Goal: Task Accomplishment & Management: Manage account settings

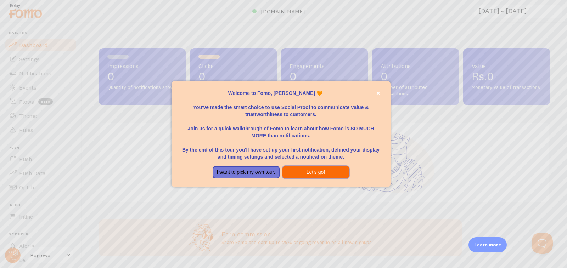
click at [287, 177] on button "Let's go!" at bounding box center [316, 172] width 67 height 13
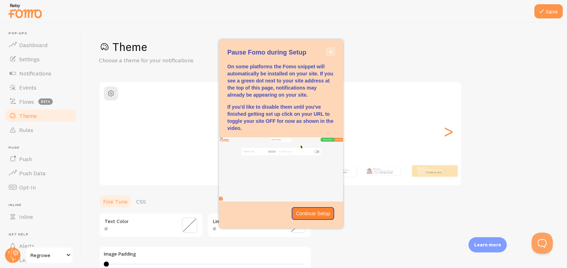
click at [329, 52] on icon "close," at bounding box center [331, 52] width 4 height 4
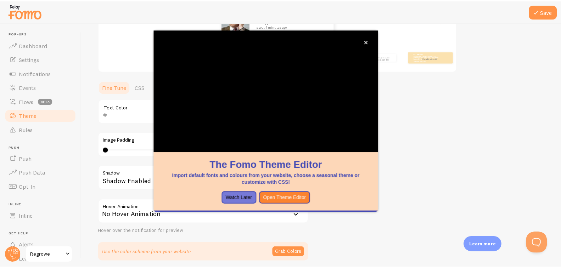
scroll to position [142, 0]
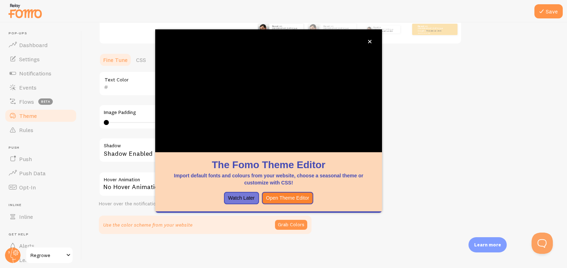
click at [135, 194] on div "No Hover Animation" at bounding box center [205, 184] width 213 height 25
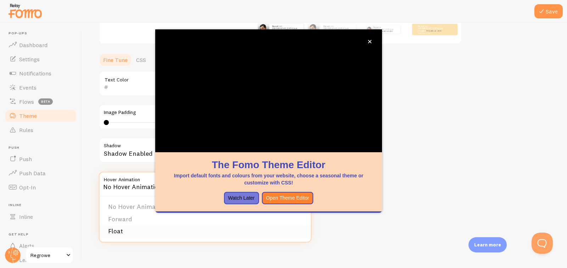
click at [124, 230] on li "Float" at bounding box center [205, 231] width 211 height 12
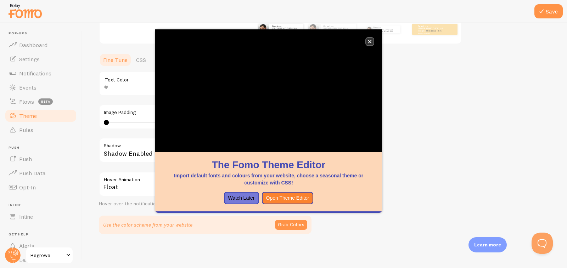
click at [371, 43] on icon "close," at bounding box center [370, 42] width 4 height 4
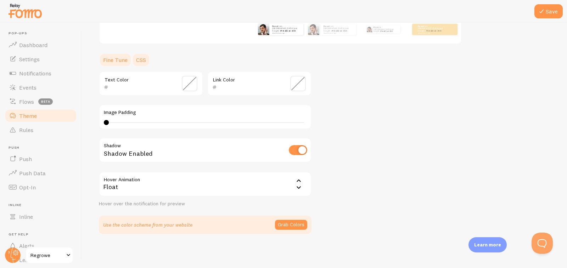
click at [144, 56] on link "CSS" at bounding box center [141, 60] width 18 height 14
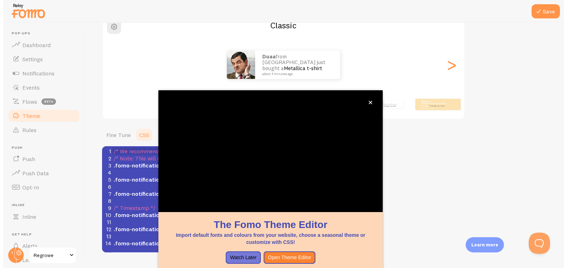
scroll to position [56, 0]
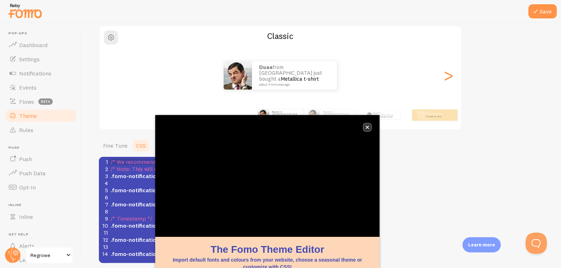
click at [366, 130] on button "close," at bounding box center [367, 127] width 7 height 7
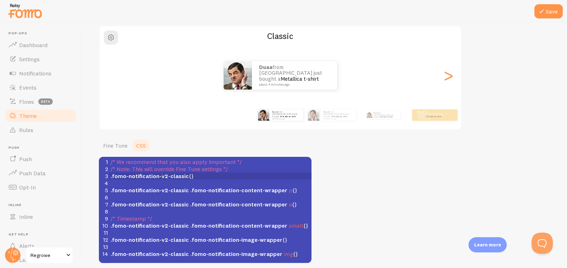
scroll to position [3, 0]
click at [163, 176] on span ".fomo-notification-v2-classic" at bounding box center [150, 176] width 78 height 7
click at [165, 176] on span ".fomo-notification-v2-classic" at bounding box center [150, 176] width 78 height 7
click at [165, 171] on span "/* Note: This will override Fine Tune settings */" at bounding box center [169, 169] width 117 height 7
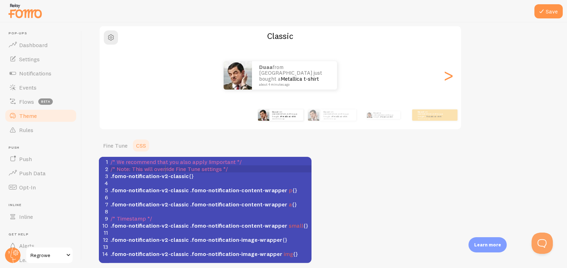
type textarea "override"
click at [164, 177] on span ".fomo-notification-v2-classic" at bounding box center [150, 176] width 78 height 7
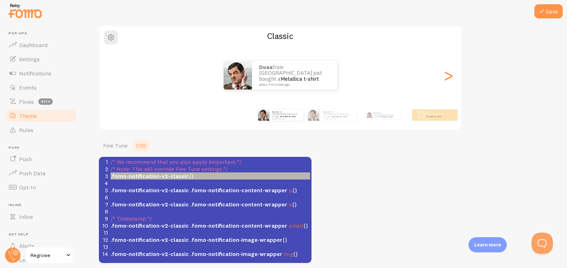
click at [164, 177] on span ".fomo-notification-v2-classic" at bounding box center [150, 176] width 78 height 7
type textarea "v2"
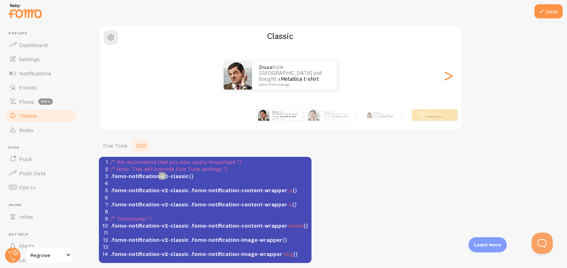
click at [164, 177] on span ".fomo-notification-v2-classic" at bounding box center [150, 176] width 78 height 7
type textarea "2"
click at [188, 178] on span ".fomo-notification-v2-classic {}" at bounding box center [152, 176] width 83 height 7
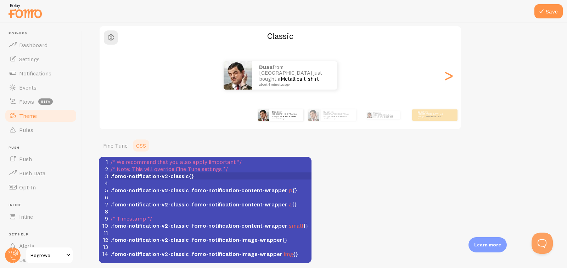
click at [188, 178] on span ".fomo-notification-v2-classic {}" at bounding box center [152, 176] width 83 height 7
type textarea "{}"
click at [186, 176] on span ".fomo-notification-v2-classic {}" at bounding box center [152, 176] width 83 height 7
type textarea "2"
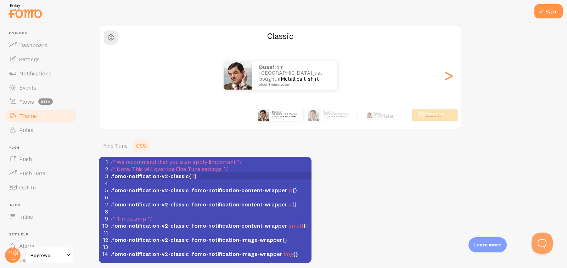
click at [266, 84] on div "Classic Duaa from [GEOGRAPHIC_DATA] just bought a Metallica t-shirt about 4 min…" at bounding box center [280, 78] width 363 height 105
click at [191, 177] on span "2" at bounding box center [192, 176] width 3 height 7
click at [188, 176] on span ".fomo-notification-v2-classic {}" at bounding box center [152, 176] width 83 height 7
type textarea "zoom:1.3: outline:"
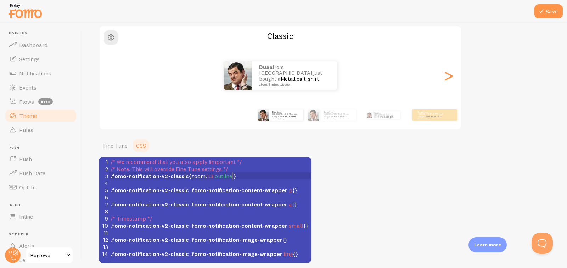
scroll to position [3, 44]
click at [211, 177] on span ".fomo-notification-v2-classic { zoom : 1.3 : outline :}" at bounding box center [174, 176] width 126 height 7
type textarea ";"
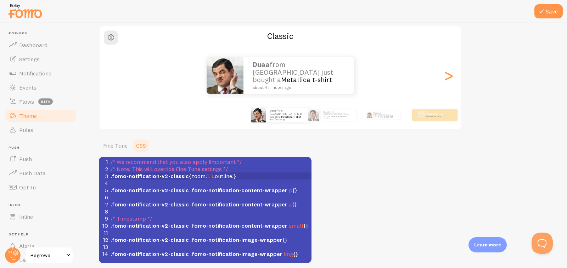
scroll to position [3, 1]
click at [234, 177] on span ".fomo-notification-v2-classic { zoom : 1.3 ; outline :}" at bounding box center [174, 176] width 126 height 7
type textarea "style: solid !important"
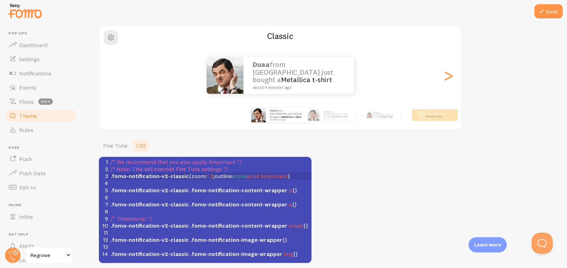
click at [212, 176] on span ".fomo-notification-v2-classic { zoom : 1.3 ; outline : style : solid !important…" at bounding box center [201, 176] width 180 height 7
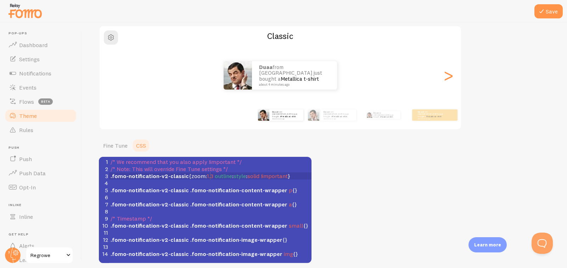
type textarea ";"
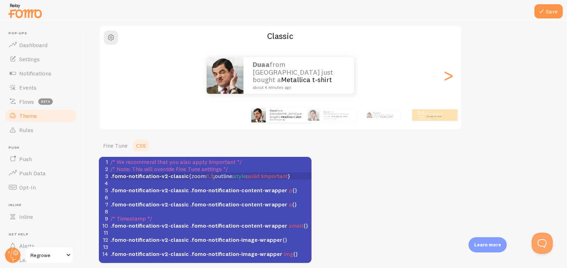
scroll to position [3, 1]
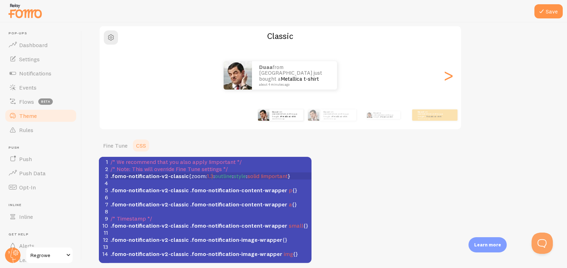
type textarea ":"
click at [234, 178] on span "style" at bounding box center [240, 176] width 12 height 7
type textarea "-"
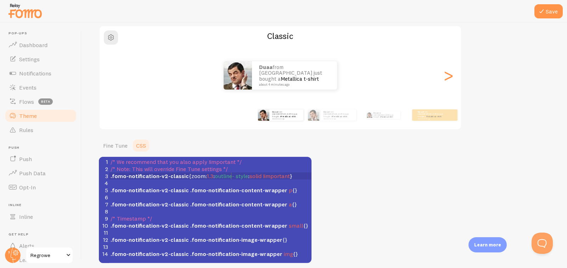
click at [230, 177] on span "outline-" at bounding box center [224, 176] width 19 height 7
click at [237, 176] on span "style" at bounding box center [243, 176] width 12 height 7
type textarea "_"
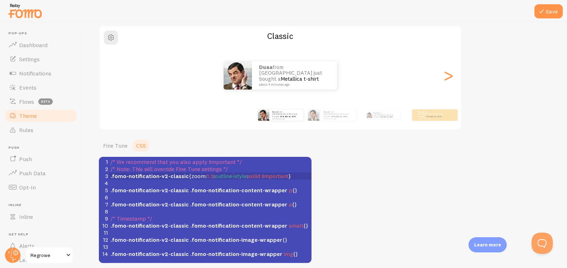
type textarea "-"
click at [203, 176] on span ".fomo-notification-v2-classic { zoom : 1.3 : outline-style : solid !important }" at bounding box center [201, 176] width 180 height 7
click at [247, 175] on span ".fomo-notification-v2-classic { zoom : 1.3 : outline-style : solid !important }" at bounding box center [201, 176] width 180 height 7
click at [211, 178] on span "1.3" at bounding box center [210, 176] width 6 height 7
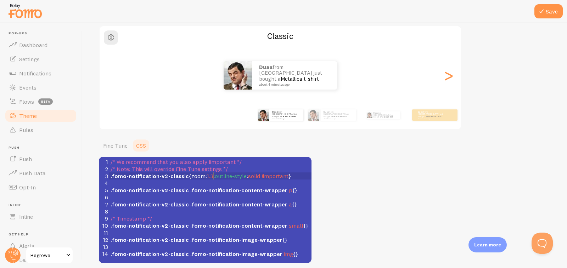
click at [214, 175] on span ".fomo-notification-v2-classic { zoom : 1.3 : outline-style : solid !important }" at bounding box center [201, 176] width 180 height 7
type textarea ";"
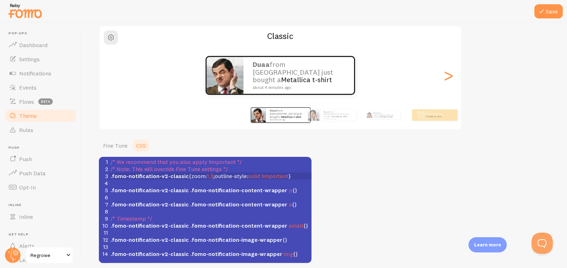
click at [211, 175] on span "1.3" at bounding box center [210, 176] width 6 height 7
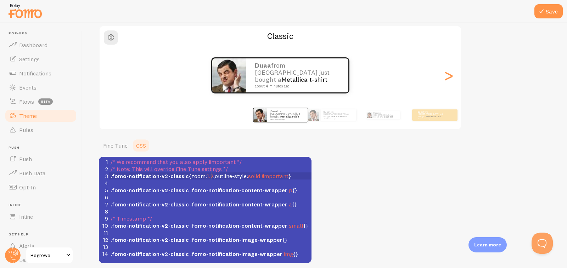
scroll to position [3, 3]
type textarea "2"
click at [551, 7] on button "Save" at bounding box center [549, 11] width 28 height 14
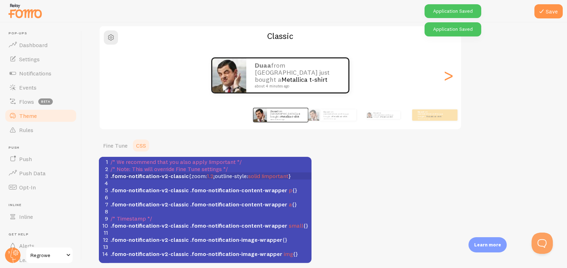
scroll to position [85, 0]
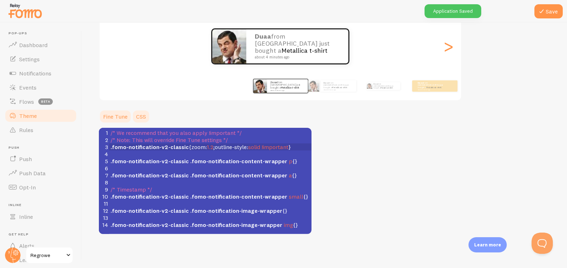
click at [115, 115] on link "Fine Tune" at bounding box center [115, 117] width 33 height 14
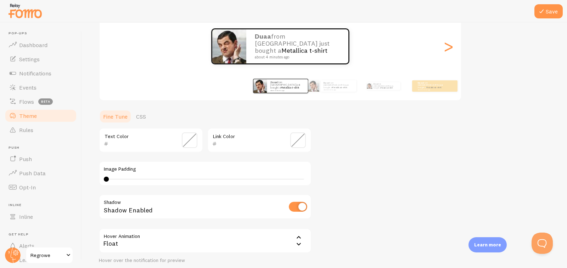
click at [297, 208] on input "checkbox" at bounding box center [298, 207] width 18 height 10
checkbox input "true"
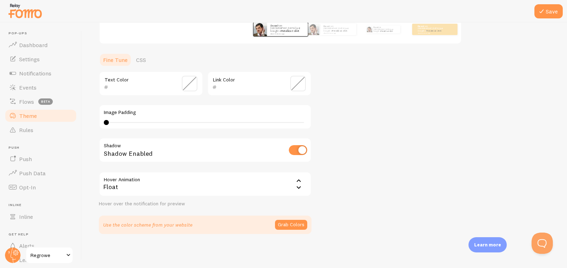
click at [300, 189] on icon at bounding box center [299, 188] width 9 height 9
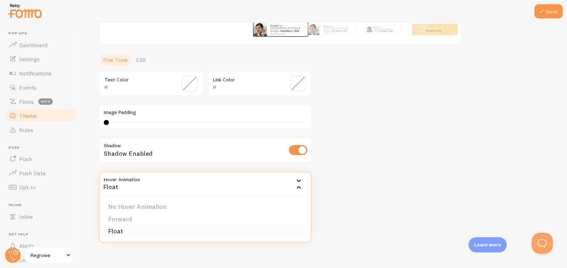
click at [267, 235] on li "Float" at bounding box center [205, 231] width 211 height 12
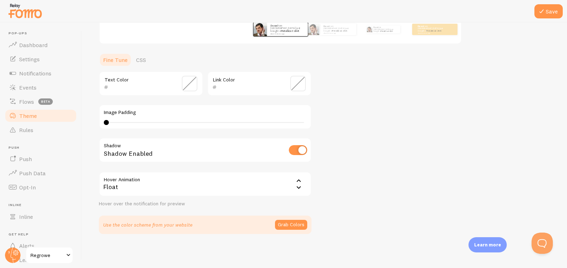
scroll to position [28, 0]
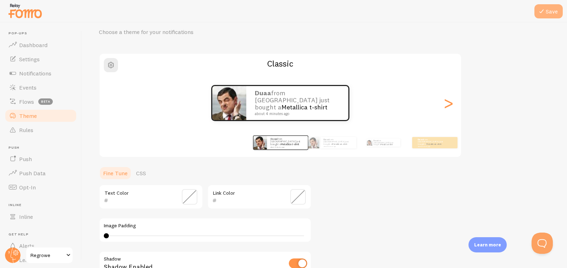
click at [545, 12] on icon at bounding box center [541, 11] width 9 height 9
click at [70, 258] on span at bounding box center [68, 255] width 9 height 9
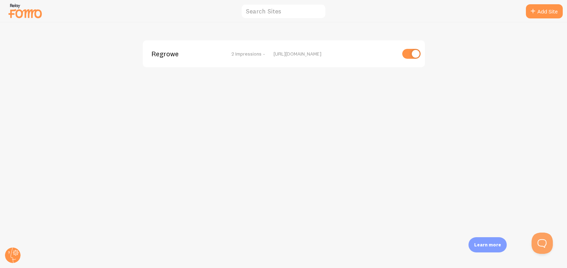
click at [249, 52] on span "2 Impressions -" at bounding box center [249, 54] width 34 height 6
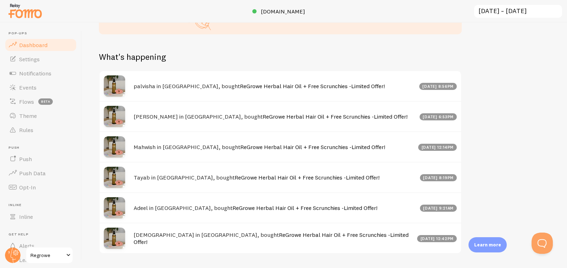
scroll to position [348, 0]
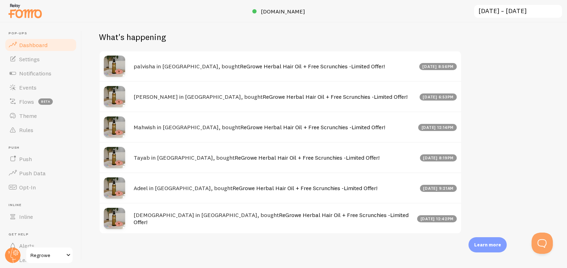
click at [433, 67] on div "[DATE] 8:56pm" at bounding box center [438, 66] width 38 height 7
click at [50, 56] on link "Settings" at bounding box center [40, 59] width 73 height 14
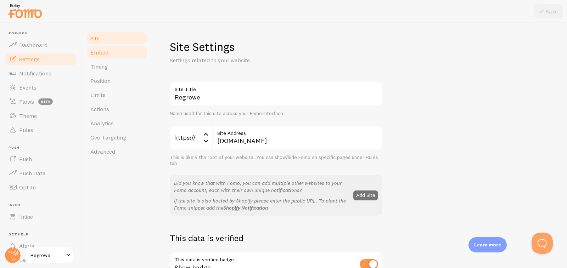
click at [104, 50] on span "Embed" at bounding box center [99, 52] width 18 height 7
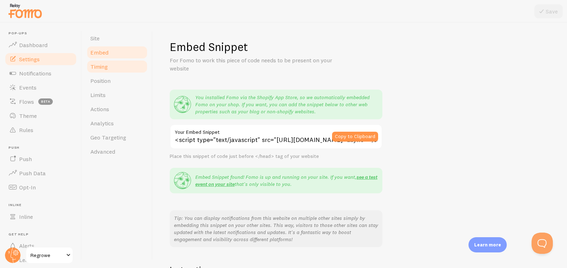
click at [109, 69] on link "Timing" at bounding box center [117, 67] width 62 height 14
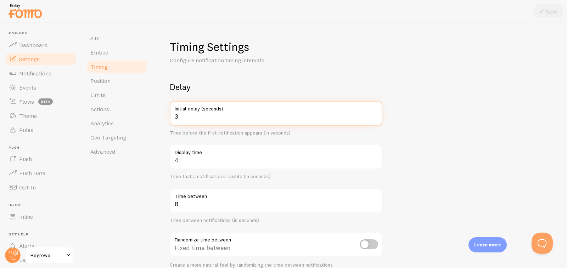
click at [182, 113] on input "3" at bounding box center [276, 113] width 213 height 25
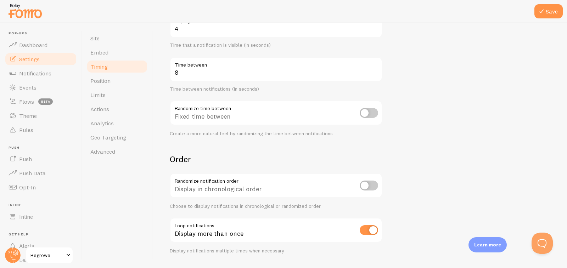
scroll to position [151, 0]
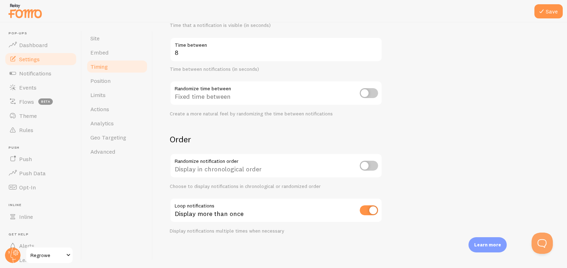
type input "5"
click at [375, 167] on input "checkbox" at bounding box center [369, 166] width 18 height 10
checkbox input "true"
click at [124, 80] on link "Position" at bounding box center [117, 81] width 62 height 14
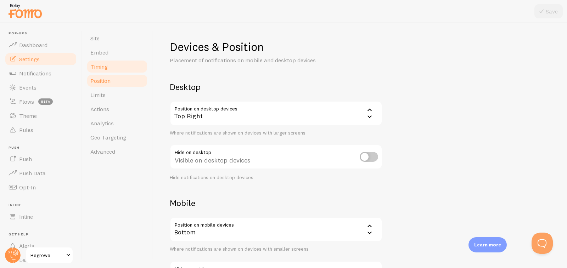
click at [117, 68] on link "Timing" at bounding box center [117, 67] width 62 height 14
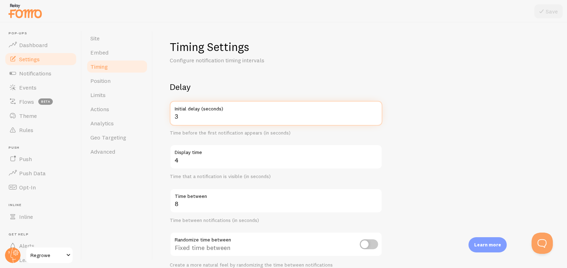
click at [196, 117] on input "3" at bounding box center [276, 113] width 213 height 25
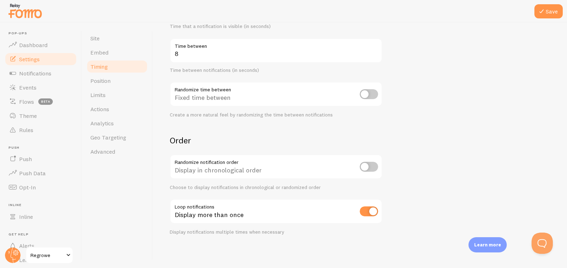
scroll to position [151, 0]
type input "5"
click at [375, 169] on input "checkbox" at bounding box center [369, 166] width 18 height 10
checkbox input "true"
click at [543, 12] on icon at bounding box center [541, 11] width 9 height 9
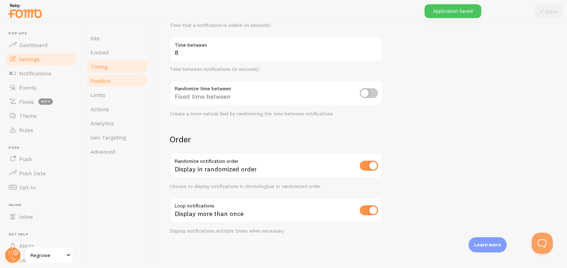
click at [118, 77] on link "Position" at bounding box center [117, 81] width 62 height 14
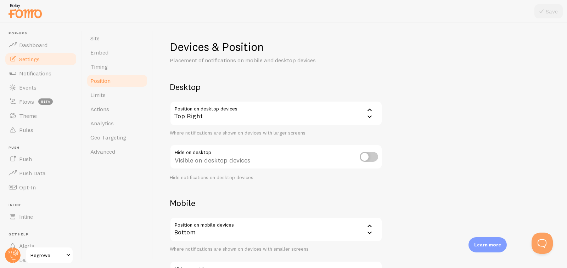
click at [368, 116] on icon at bounding box center [370, 117] width 4 height 2
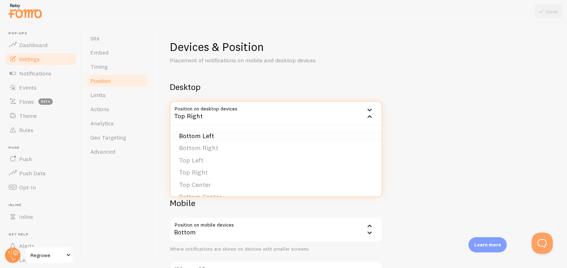
click at [211, 138] on li "Bottom Left" at bounding box center [276, 136] width 211 height 12
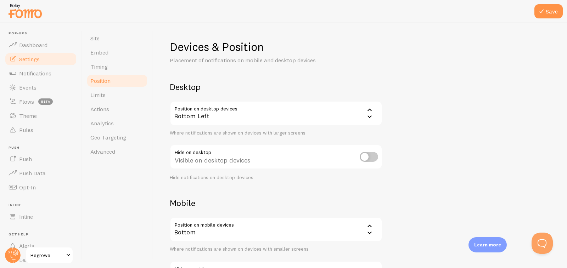
click at [372, 156] on input "checkbox" at bounding box center [369, 157] width 18 height 10
click at [367, 156] on input "checkbox" at bounding box center [369, 157] width 18 height 10
checkbox input "false"
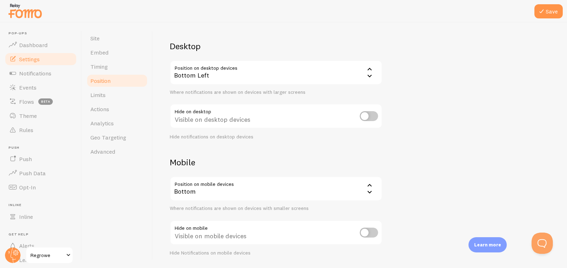
scroll to position [63, 0]
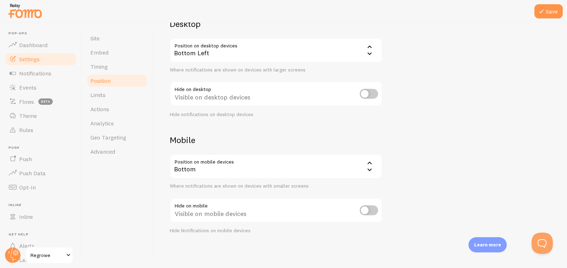
click at [369, 169] on icon at bounding box center [370, 170] width 4 height 2
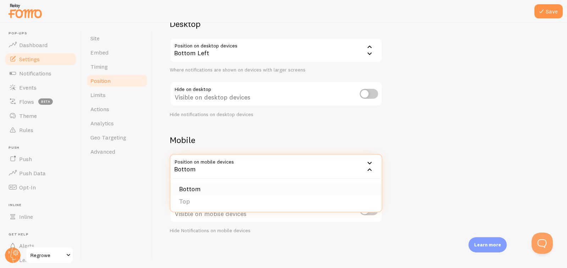
click at [301, 188] on li "Bottom" at bounding box center [276, 189] width 211 height 12
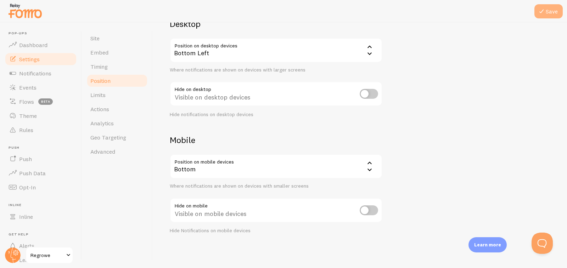
click at [553, 14] on button "Save" at bounding box center [549, 11] width 28 height 14
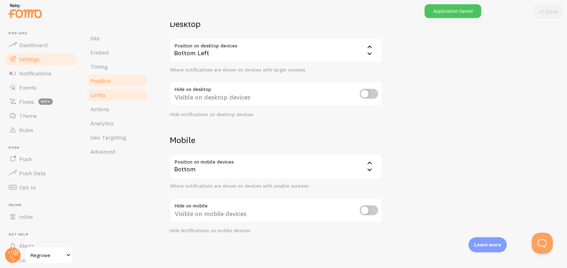
click at [112, 91] on link "Limits" at bounding box center [117, 95] width 62 height 14
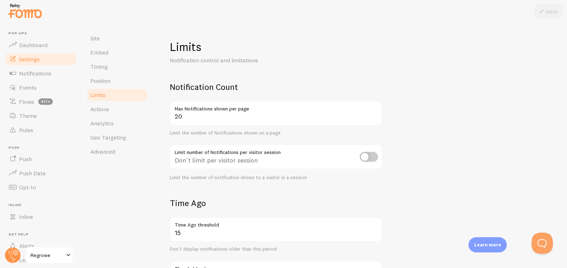
click at [376, 161] on input "checkbox" at bounding box center [369, 157] width 18 height 10
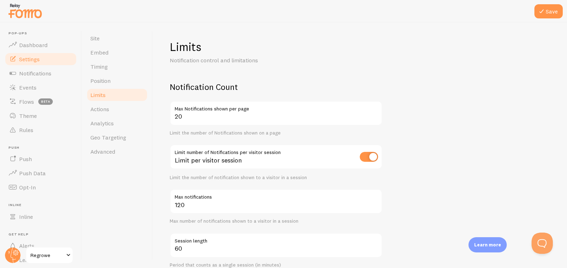
click at [372, 161] on input "checkbox" at bounding box center [369, 157] width 18 height 10
checkbox input "false"
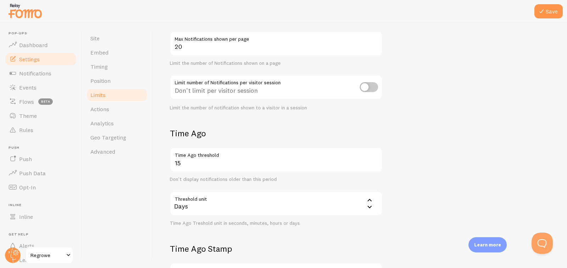
scroll to position [76, 0]
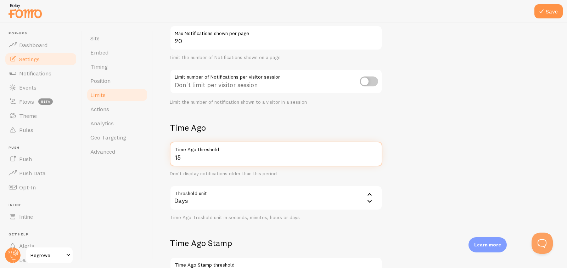
click at [185, 155] on input "15" at bounding box center [276, 154] width 213 height 25
click at [374, 160] on input "14" at bounding box center [276, 154] width 213 height 25
click at [374, 160] on input "13" at bounding box center [276, 154] width 213 height 25
click at [374, 160] on input "12" at bounding box center [276, 154] width 213 height 25
click at [374, 160] on input "11" at bounding box center [276, 154] width 213 height 25
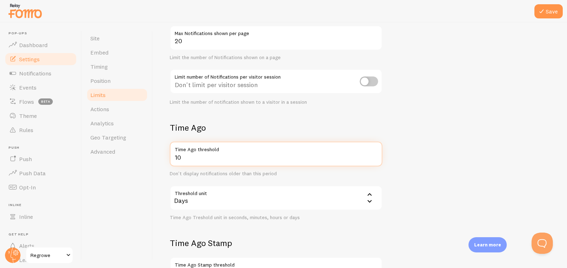
click at [374, 160] on input "10" at bounding box center [276, 154] width 213 height 25
click at [374, 160] on input "9" at bounding box center [276, 154] width 213 height 25
click at [374, 160] on input "8" at bounding box center [276, 154] width 213 height 25
click at [374, 160] on input "7" at bounding box center [276, 154] width 213 height 25
click at [374, 160] on input "6" at bounding box center [276, 154] width 213 height 25
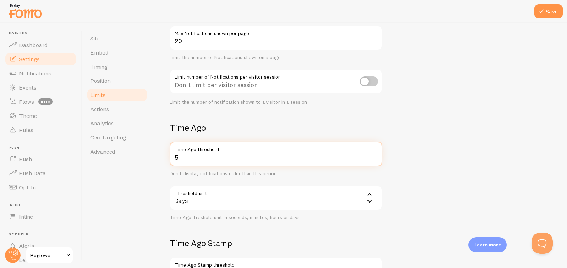
click at [374, 160] on input "5" at bounding box center [276, 154] width 213 height 25
click at [374, 160] on input "4" at bounding box center [276, 154] width 213 height 25
click at [374, 160] on input "3" at bounding box center [276, 154] width 213 height 25
click at [374, 160] on input "2" at bounding box center [276, 154] width 213 height 25
click at [374, 160] on input "1" at bounding box center [276, 154] width 213 height 25
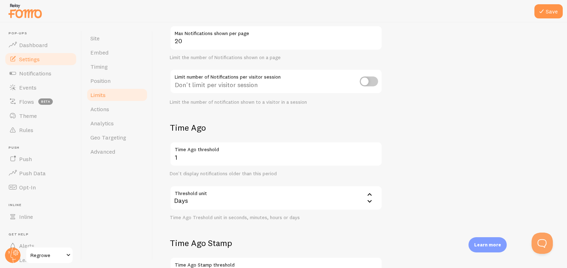
click at [369, 190] on icon at bounding box center [370, 194] width 9 height 9
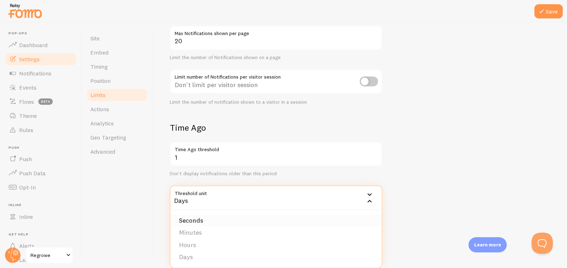
click at [328, 223] on li "Seconds" at bounding box center [276, 221] width 211 height 12
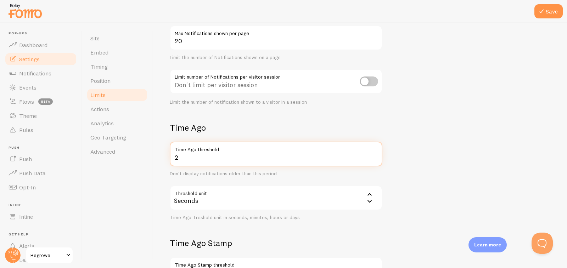
click at [375, 155] on input "2" at bounding box center [276, 154] width 213 height 25
click at [375, 155] on input "3" at bounding box center [276, 154] width 213 height 25
click at [375, 155] on input "4" at bounding box center [276, 154] width 213 height 25
click at [375, 155] on input "5" at bounding box center [276, 154] width 213 height 25
click at [375, 155] on input "6" at bounding box center [276, 154] width 213 height 25
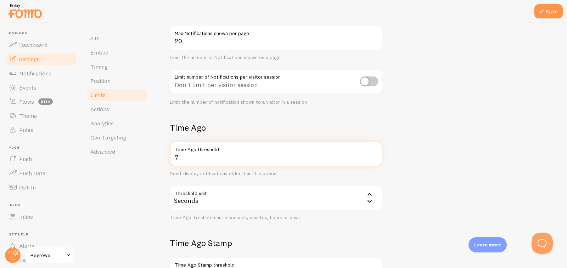
click at [375, 155] on input "7" at bounding box center [276, 154] width 213 height 25
type input "8"
click at [375, 155] on input "8" at bounding box center [276, 154] width 213 height 25
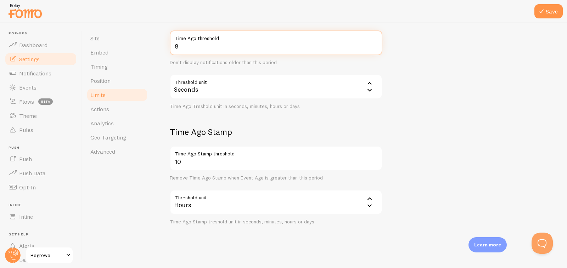
scroll to position [190, 0]
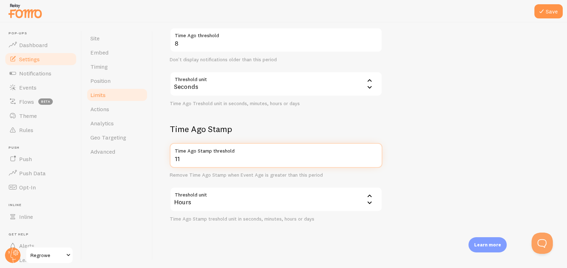
click at [375, 157] on input "11" at bounding box center [276, 155] width 213 height 25
click at [374, 161] on input "10" at bounding box center [276, 155] width 213 height 25
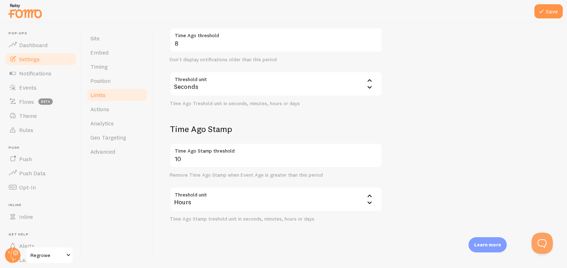
click at [370, 205] on icon at bounding box center [370, 203] width 9 height 9
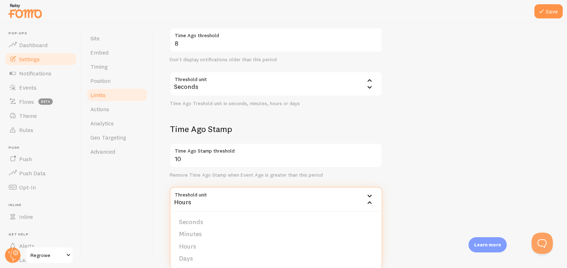
click at [370, 205] on icon at bounding box center [370, 203] width 9 height 9
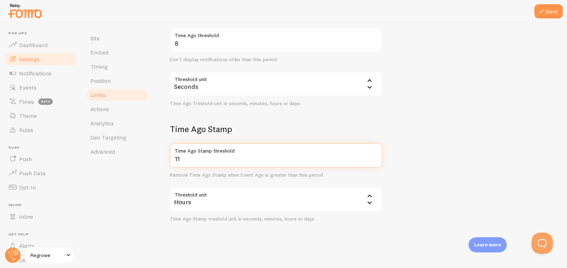
click at [373, 157] on input "11" at bounding box center [276, 155] width 213 height 25
click at [373, 157] on input "12" at bounding box center [276, 155] width 213 height 25
click at [373, 157] on input "13" at bounding box center [276, 155] width 213 height 25
click at [373, 157] on input "14" at bounding box center [276, 155] width 213 height 25
click at [373, 157] on input "15" at bounding box center [276, 155] width 213 height 25
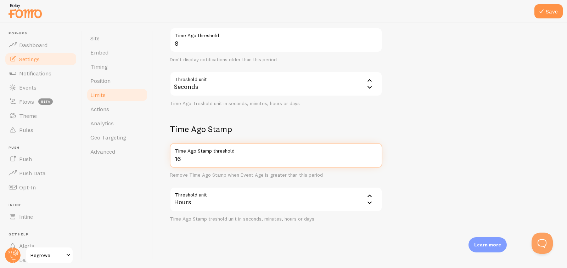
click at [373, 157] on input "16" at bounding box center [276, 155] width 213 height 25
click at [373, 157] on input "17" at bounding box center [276, 155] width 213 height 25
click at [373, 157] on input "18" at bounding box center [276, 155] width 213 height 25
click at [373, 157] on input "19" at bounding box center [276, 155] width 213 height 25
click at [373, 157] on input "20" at bounding box center [276, 155] width 213 height 25
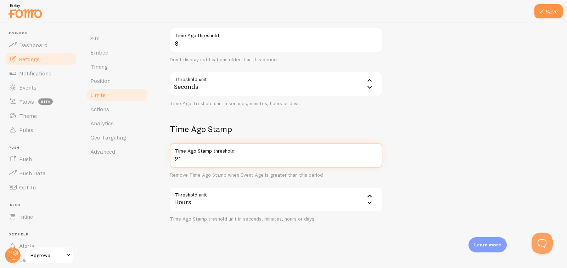
click at [373, 157] on input "21" at bounding box center [276, 155] width 213 height 25
click at [373, 157] on input "22" at bounding box center [276, 155] width 213 height 25
type input "207"
click at [373, 157] on input "207" at bounding box center [276, 155] width 213 height 25
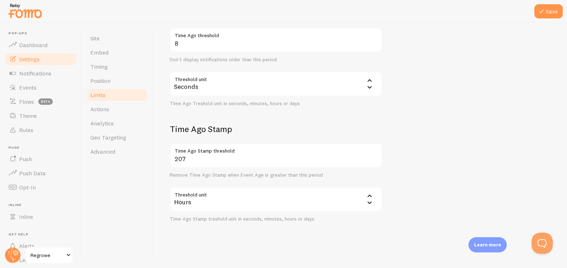
click at [370, 201] on icon at bounding box center [370, 203] width 9 height 9
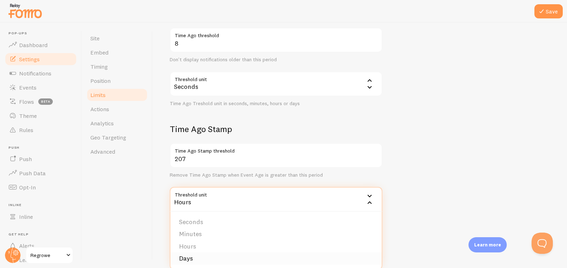
click at [334, 255] on li "Days" at bounding box center [276, 259] width 211 height 12
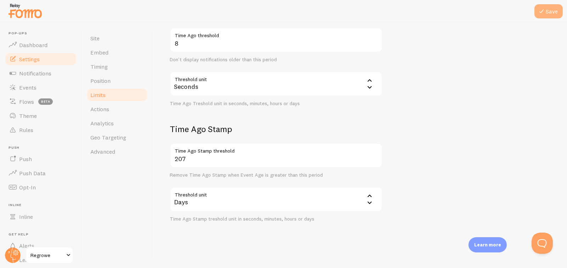
click at [550, 16] on button "Save" at bounding box center [549, 11] width 28 height 14
